Goal: Task Accomplishment & Management: Manage account settings

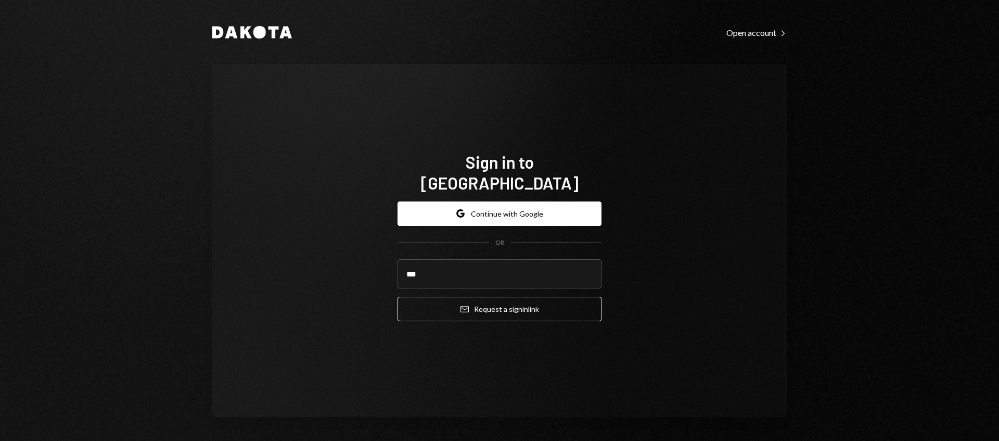
type input "**********"
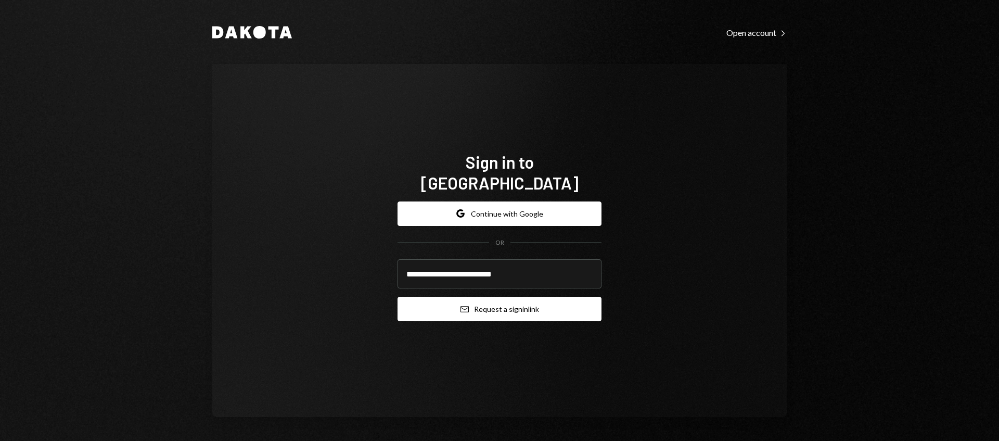
click at [495, 304] on button "Email Request a sign in link" at bounding box center [499, 309] width 204 height 24
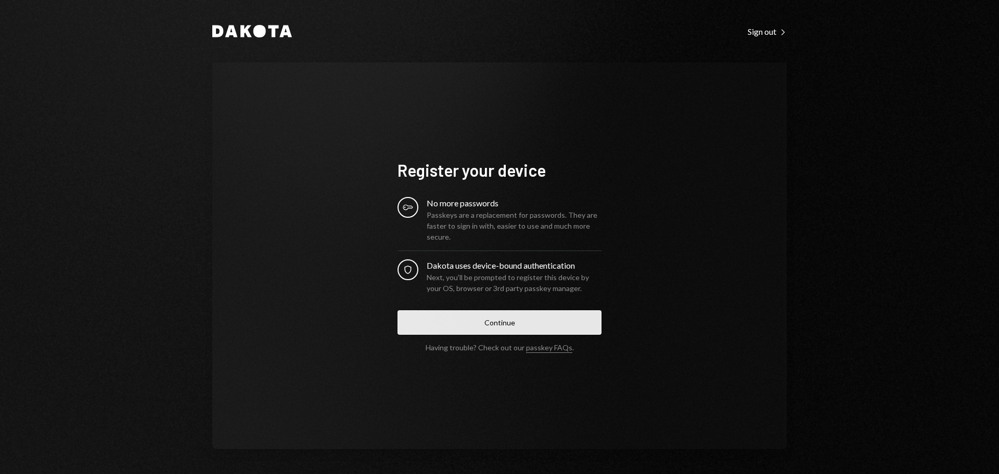
click at [494, 314] on button "Continue" at bounding box center [499, 323] width 204 height 24
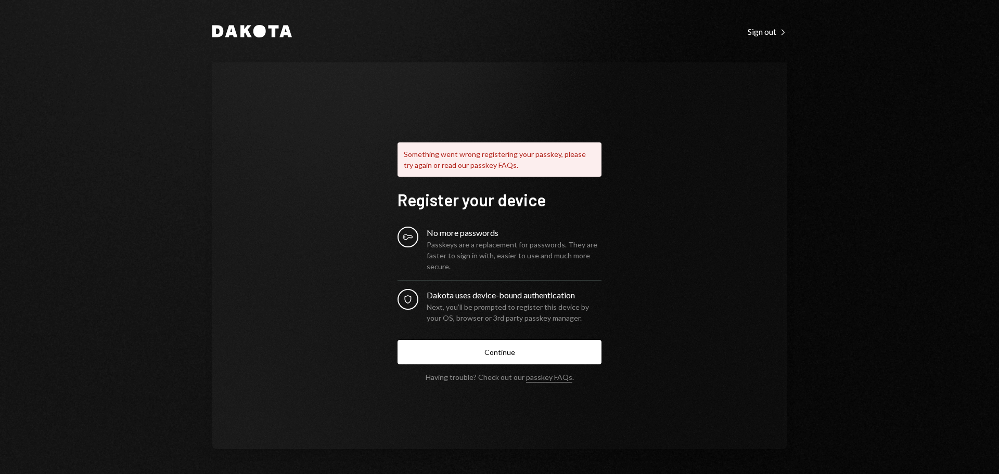
drag, startPoint x: 358, startPoint y: 155, endPoint x: 347, endPoint y: 145, distance: 14.7
drag, startPoint x: 347, startPoint y: 145, endPoint x: 339, endPoint y: 137, distance: 11.4
click at [346, 145] on div "Something went wrong registering your passkey, please try again or read our pas…" at bounding box center [499, 255] width 574 height 387
drag, startPoint x: 336, startPoint y: 135, endPoint x: 331, endPoint y: 128, distance: 8.2
click at [333, 133] on div "Something went wrong registering your passkey, please try again or read our pas…" at bounding box center [499, 255] width 574 height 387
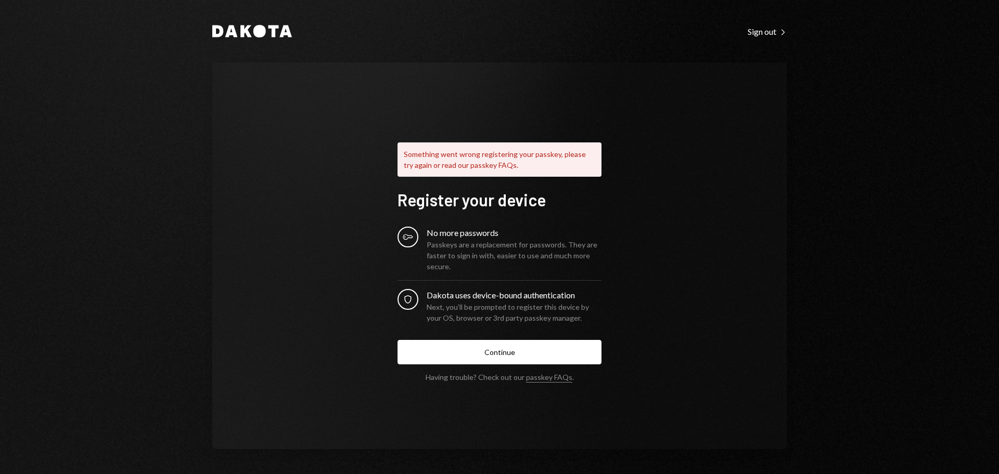
click at [329, 127] on div "Something went wrong registering your passkey, please try again or read our pas…" at bounding box center [499, 255] width 574 height 387
click at [326, 125] on div "Something went wrong registering your passkey, please try again or read our pas…" at bounding box center [499, 255] width 574 height 387
click at [323, 123] on div "Something went wrong registering your passkey, please try again or read our pas…" at bounding box center [499, 255] width 574 height 387
drag, startPoint x: 362, startPoint y: 182, endPoint x: 353, endPoint y: 177, distance: 10.3
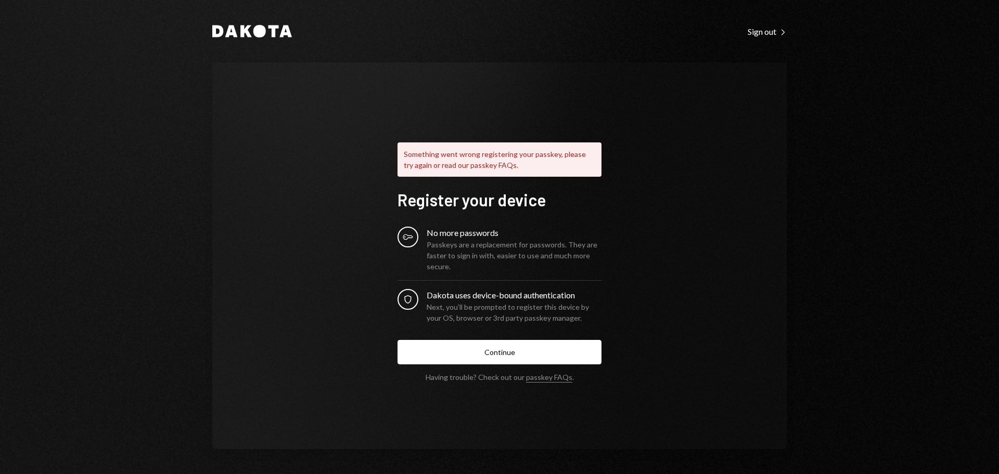
click at [353, 177] on div "Something went wrong registering your passkey, please try again or read our pas…" at bounding box center [499, 255] width 574 height 387
click at [479, 351] on button "Continue" at bounding box center [499, 352] width 204 height 24
drag, startPoint x: 747, startPoint y: 207, endPoint x: 735, endPoint y: 168, distance: 41.5
click at [747, 207] on div "Something went wrong registering your passkey, please try again or read our pas…" at bounding box center [499, 255] width 574 height 387
drag, startPoint x: 723, startPoint y: 140, endPoint x: 714, endPoint y: 136, distance: 9.3
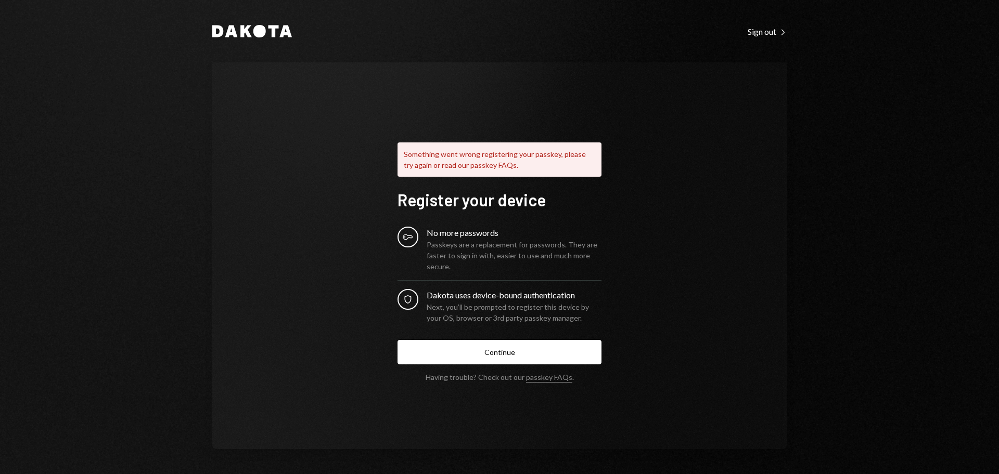
drag, startPoint x: 714, startPoint y: 136, endPoint x: 705, endPoint y: 132, distance: 10.5
click at [705, 132] on div "Something went wrong registering your passkey, please try again or read our pas…" at bounding box center [499, 255] width 574 height 387
drag, startPoint x: 695, startPoint y: 122, endPoint x: 717, endPoint y: 117, distance: 23.1
click at [693, 120] on div "Something went wrong registering your passkey, please try again or read our pas…" at bounding box center [499, 255] width 574 height 387
click at [802, 127] on div "[PERSON_NAME] Sign out Right Caret Something went wrong registering your passke…" at bounding box center [499, 237] width 624 height 474
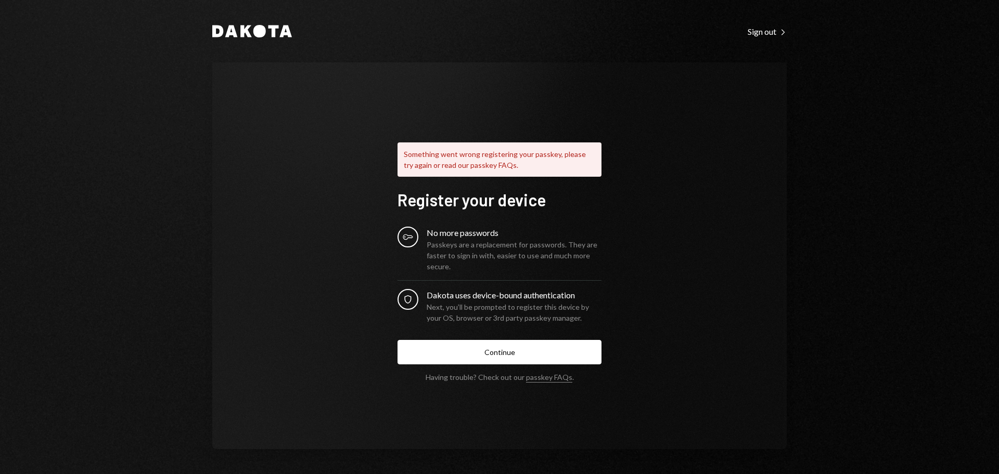
drag, startPoint x: 750, startPoint y: 97, endPoint x: 713, endPoint y: 81, distance: 40.8
click at [713, 81] on div "Something went wrong registering your passkey, please try again or read our pas…" at bounding box center [499, 255] width 574 height 387
click at [710, 79] on div "Something went wrong registering your passkey, please try again or read our pas…" at bounding box center [499, 255] width 574 height 387
click at [523, 356] on button "Continue" at bounding box center [499, 352] width 204 height 24
click at [732, 84] on div "Something went wrong registering your passkey, please try again or read our pas…" at bounding box center [499, 255] width 574 height 387
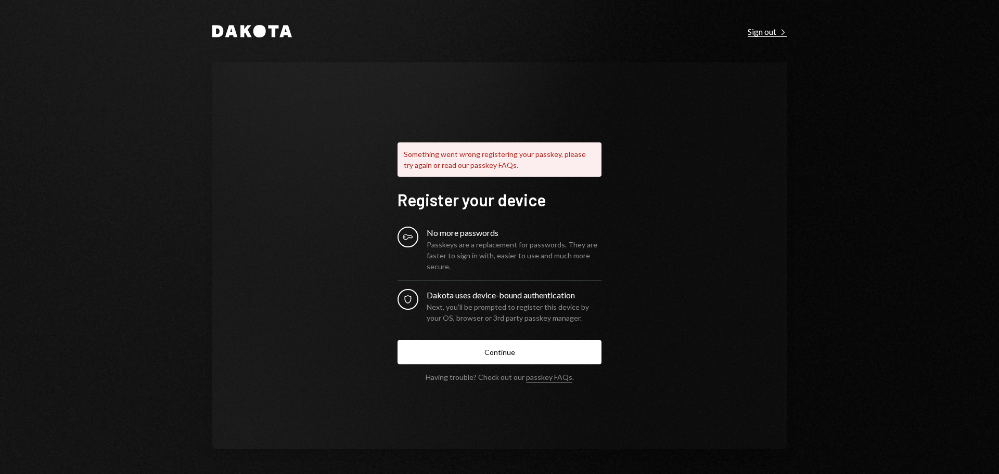
click at [756, 34] on div "Sign out Right Caret" at bounding box center [767, 32] width 39 height 10
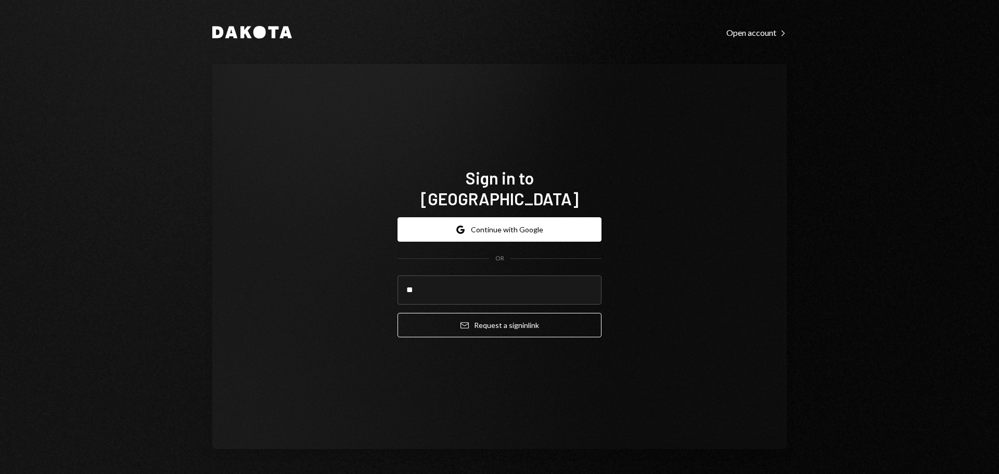
type input "*"
type input "**********"
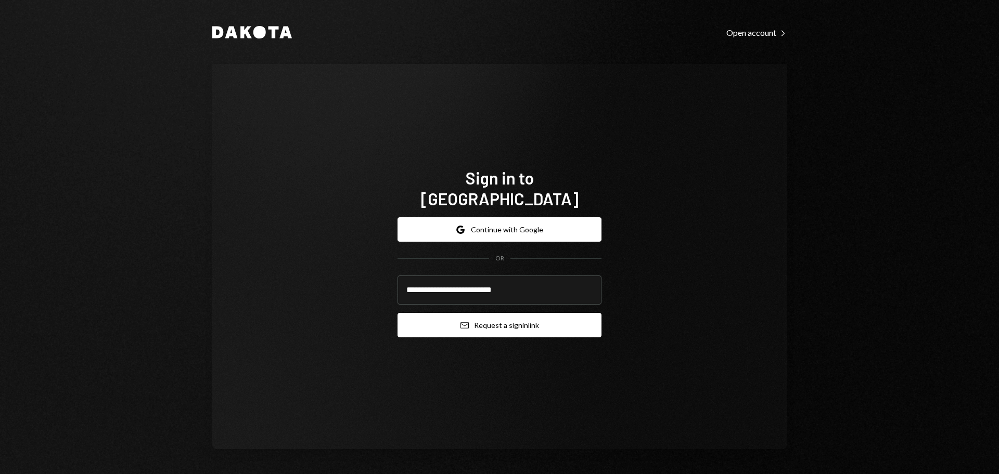
click at [497, 320] on button "Email Request a sign in link" at bounding box center [499, 325] width 204 height 24
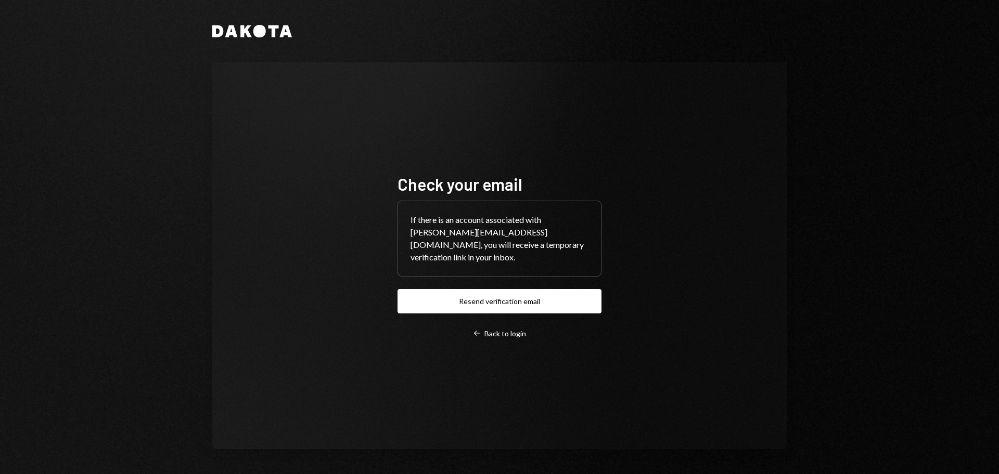
click at [77, 473] on div "Dakota Check your email If there is an account associated with [PERSON_NAME][EM…" at bounding box center [499, 237] width 999 height 474
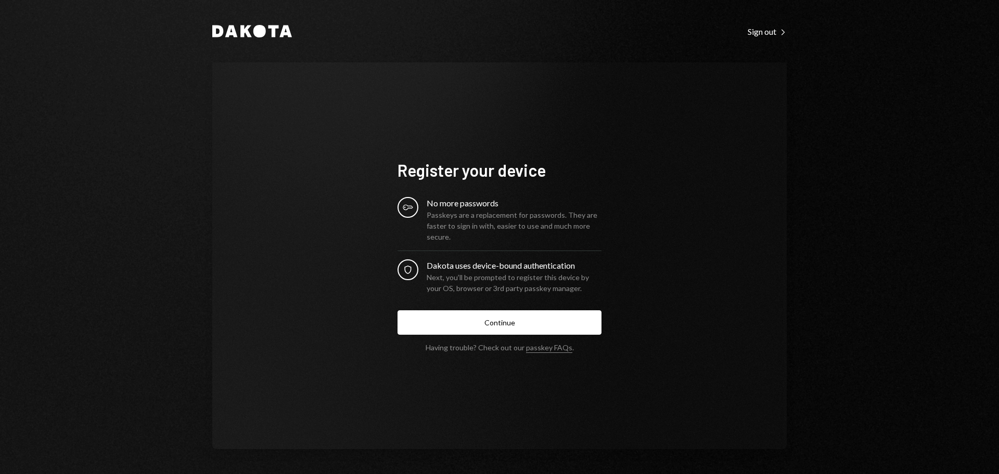
drag, startPoint x: 322, startPoint y: 122, endPoint x: 310, endPoint y: 119, distance: 11.9
click at [312, 120] on div "Register your device Key No more passwords Passkeys are a replacement for passw…" at bounding box center [499, 255] width 574 height 387
click at [305, 116] on div "Register your device Key No more passwords Passkeys are a replacement for passw…" at bounding box center [499, 255] width 574 height 387
drag, startPoint x: 305, startPoint y: 116, endPoint x: 302, endPoint y: 122, distance: 7.2
click at [305, 115] on div "Register your device Key No more passwords Passkeys are a replacement for passw…" at bounding box center [499, 255] width 574 height 387
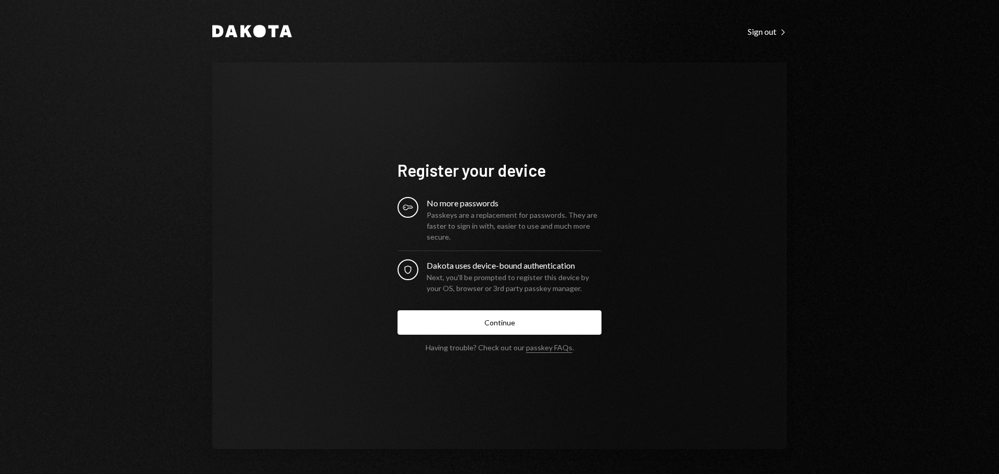
drag, startPoint x: 291, startPoint y: 126, endPoint x: 287, endPoint y: 120, distance: 6.8
click at [287, 120] on div "Register your device Key No more passwords Passkeys are a replacement for passw…" at bounding box center [499, 255] width 574 height 387
click at [282, 115] on div "Register your device Key No more passwords Passkeys are a replacement for passw…" at bounding box center [499, 255] width 574 height 387
click at [278, 114] on div "Register your device Key No more passwords Passkeys are a replacement for passw…" at bounding box center [499, 255] width 574 height 387
drag, startPoint x: 499, startPoint y: 135, endPoint x: 422, endPoint y: 125, distance: 77.6
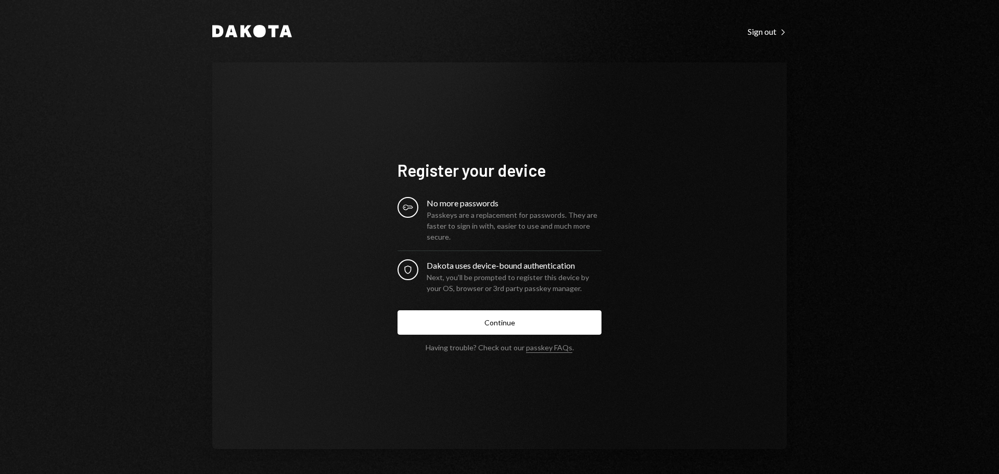
click at [422, 125] on div "Register your device Key No more passwords Passkeys are a replacement for passw…" at bounding box center [499, 256] width 229 height 276
click at [414, 121] on div "Register your device Key No more passwords Passkeys are a replacement for passw…" at bounding box center [499, 256] width 229 height 276
drag, startPoint x: 345, startPoint y: 133, endPoint x: 335, endPoint y: 127, distance: 12.1
click at [342, 131] on div "Register your device Key No more passwords Passkeys are a replacement for passw…" at bounding box center [499, 255] width 574 height 387
click at [333, 124] on div "Register your device Key No more passwords Passkeys are a replacement for passw…" at bounding box center [499, 255] width 574 height 387
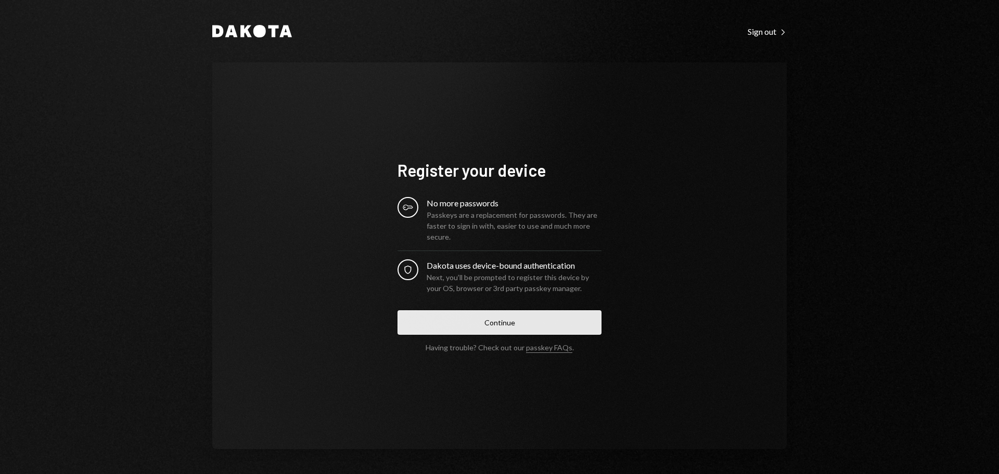
click at [487, 323] on button "Continue" at bounding box center [499, 323] width 204 height 24
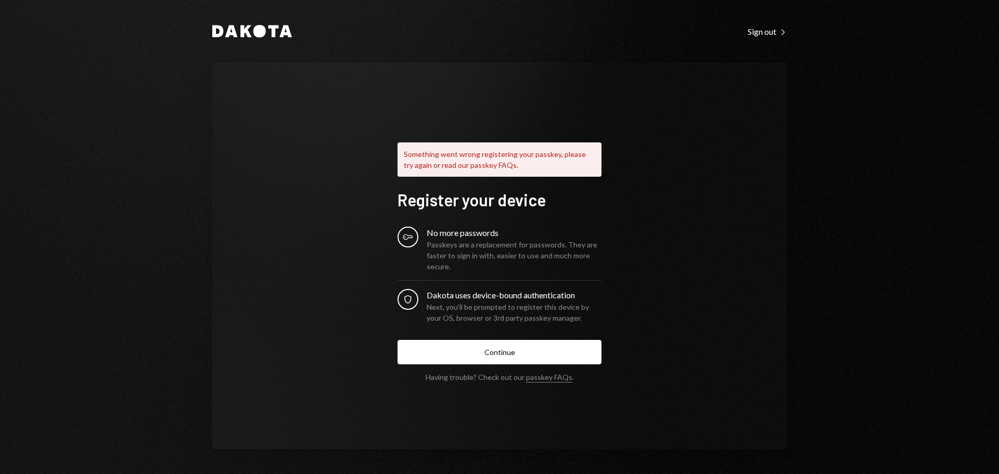
click at [698, 223] on div "Something went wrong registering your passkey, please try again or read our pas…" at bounding box center [499, 255] width 574 height 387
drag, startPoint x: 707, startPoint y: 126, endPoint x: 672, endPoint y: 114, distance: 37.3
click at [672, 114] on div "Something went wrong registering your passkey, please try again or read our pas…" at bounding box center [499, 255] width 574 height 387
drag, startPoint x: 712, startPoint y: 127, endPoint x: 666, endPoint y: 111, distance: 49.0
click at [666, 111] on div "Something went wrong registering your passkey, please try again or read our pas…" at bounding box center [499, 255] width 574 height 387
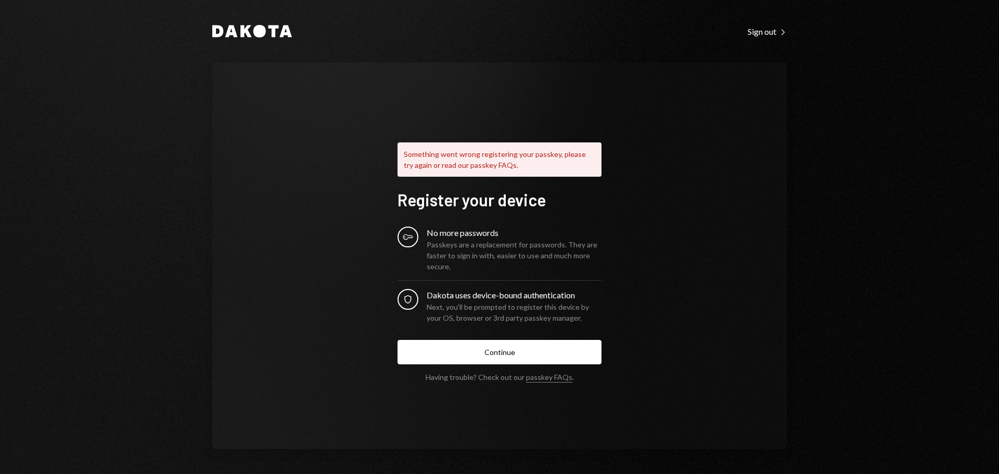
drag, startPoint x: 329, startPoint y: 172, endPoint x: 322, endPoint y: 159, distance: 14.5
drag, startPoint x: 322, startPoint y: 159, endPoint x: 317, endPoint y: 156, distance: 5.5
click at [320, 159] on div "Something went wrong registering your passkey, please try again or read our pas…" at bounding box center [499, 255] width 574 height 387
click at [314, 153] on div "Something went wrong registering your passkey, please try again or read our pas…" at bounding box center [499, 255] width 574 height 387
click at [311, 150] on div "Something went wrong registering your passkey, please try again or read our pas…" at bounding box center [499, 255] width 574 height 387
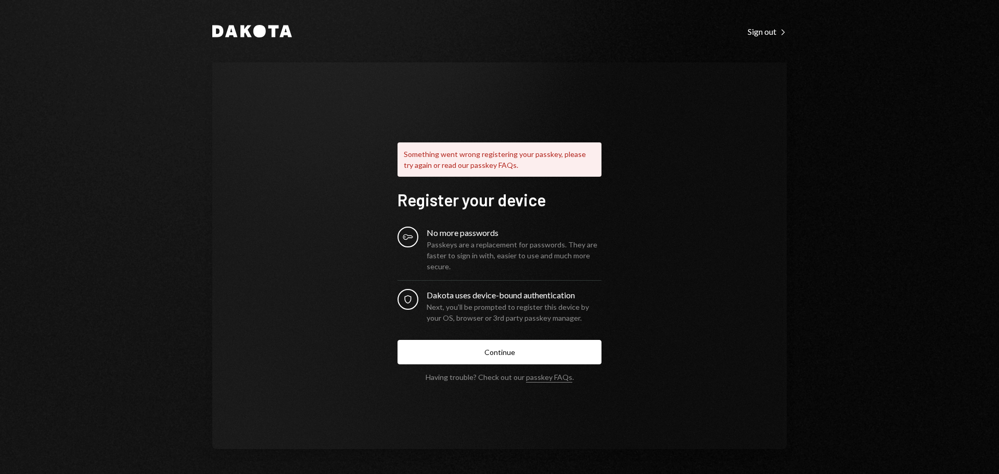
drag, startPoint x: 310, startPoint y: 149, endPoint x: 301, endPoint y: 145, distance: 9.8
click at [309, 149] on div "Something went wrong registering your passkey, please try again or read our pas…" at bounding box center [499, 255] width 574 height 387
click at [294, 140] on div "Something went wrong registering your passkey, please try again or read our pas…" at bounding box center [499, 255] width 574 height 387
